Goal: Information Seeking & Learning: Learn about a topic

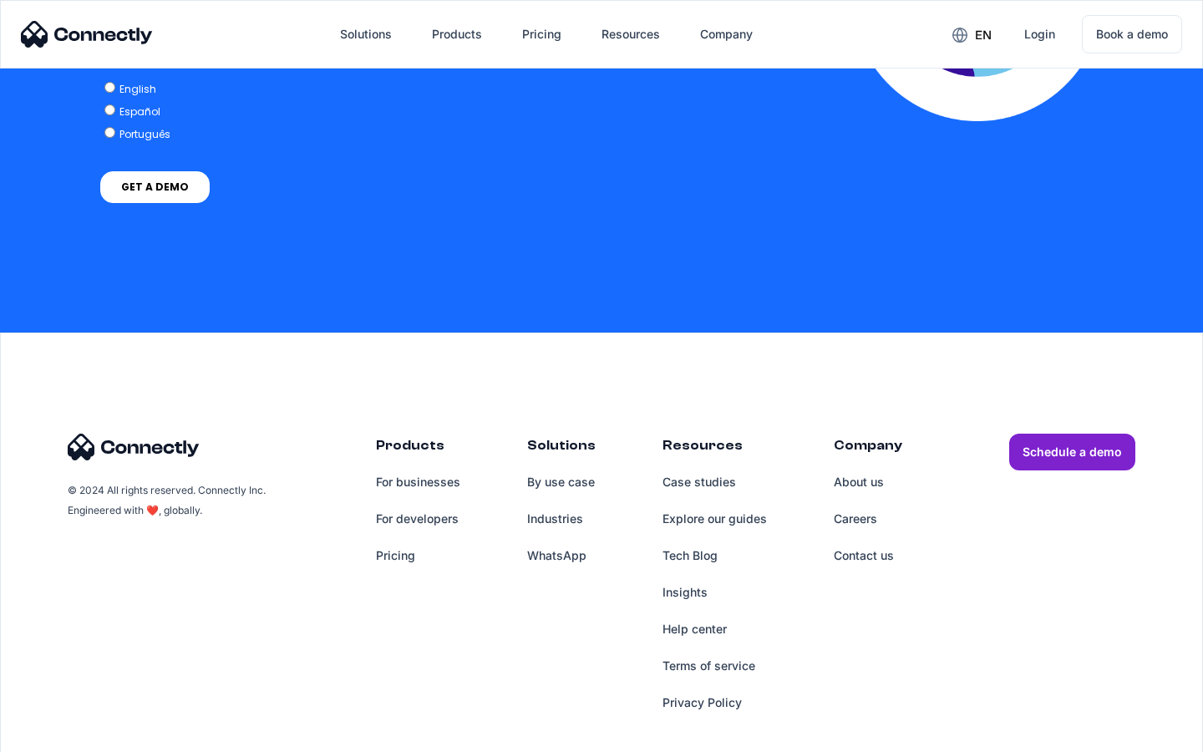
scroll to position [3302, 0]
